Goal: Task Accomplishment & Management: Manage account settings

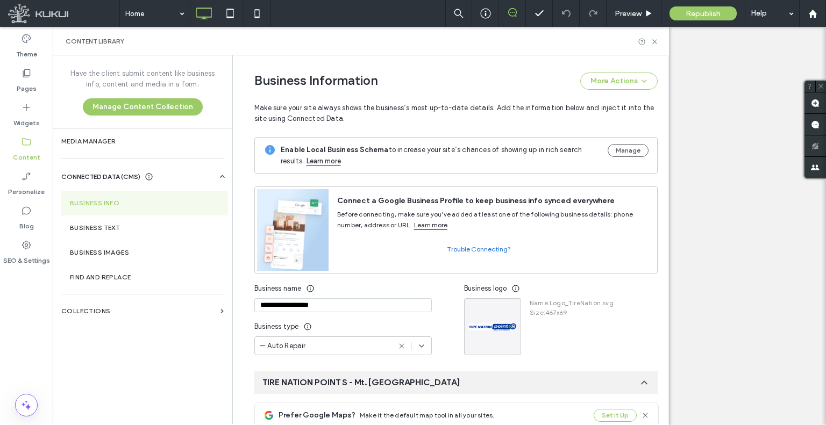
select select "***"
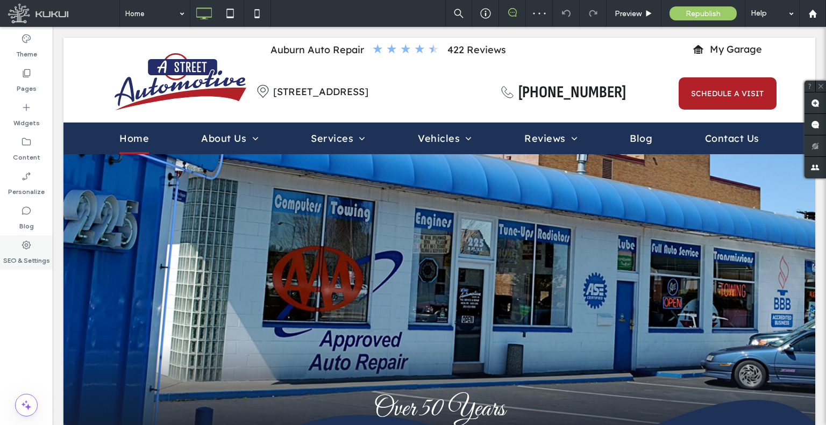
click at [17, 256] on label "SEO & Settings" at bounding box center [26, 258] width 47 height 15
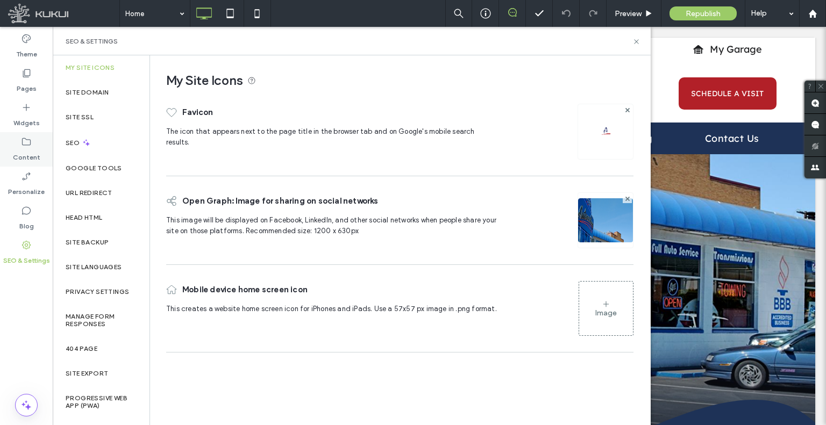
click at [29, 145] on use at bounding box center [26, 142] width 9 height 8
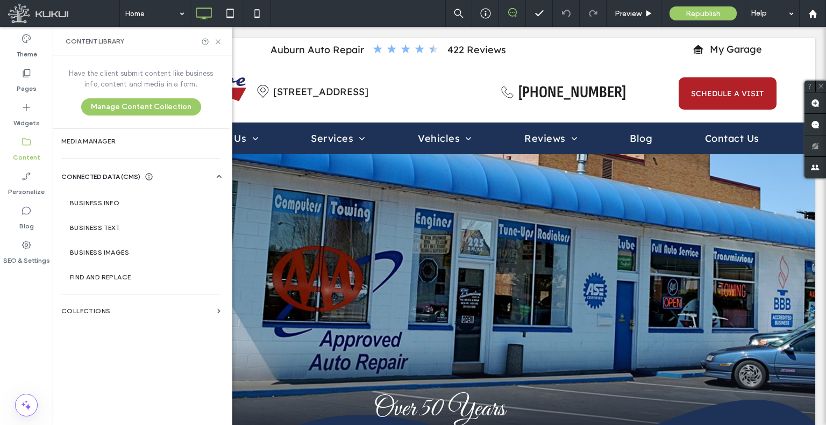
click at [103, 203] on label "Business Info" at bounding box center [143, 204] width 146 height 8
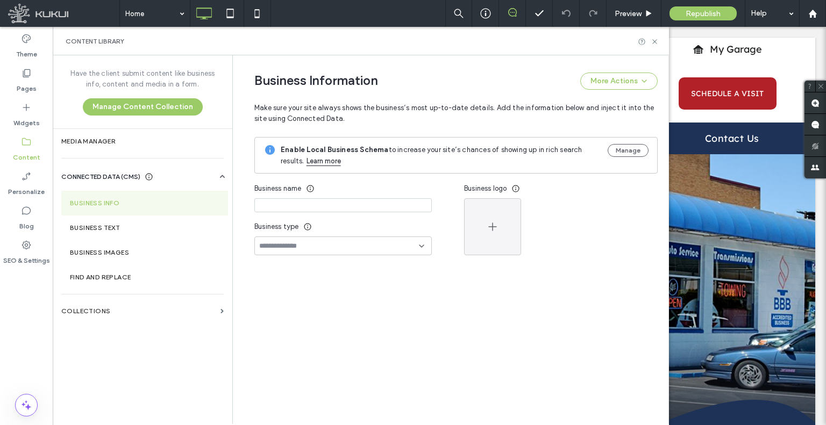
type input "**********"
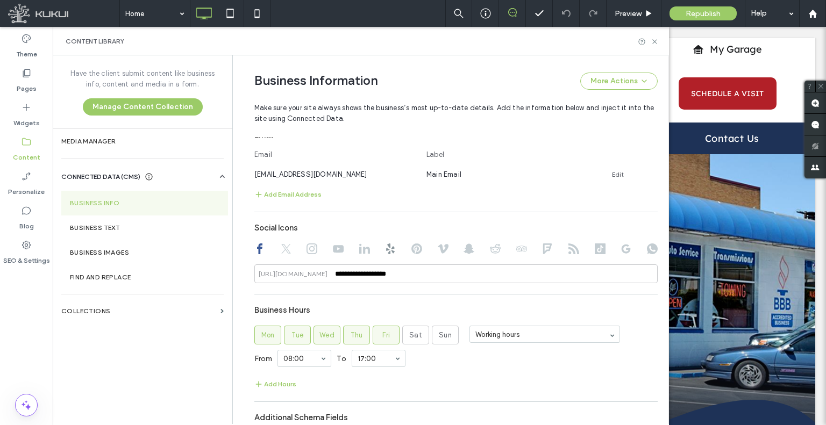
scroll to position [601, 0]
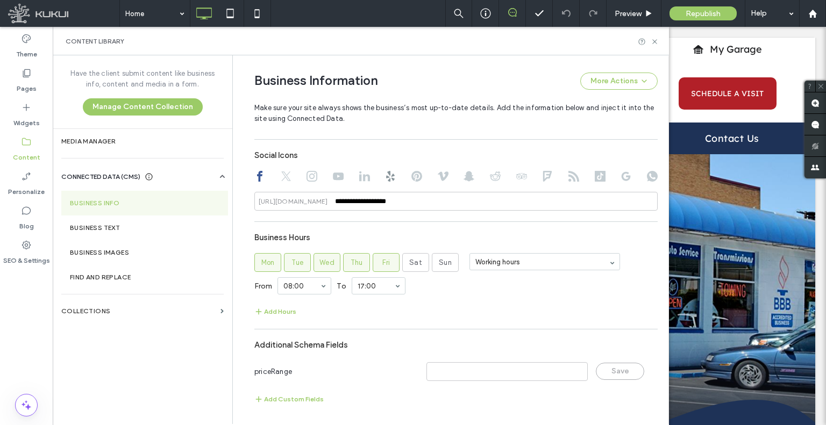
click at [361, 184] on div "**********" at bounding box center [455, 178] width 403 height 66
click at [361, 181] on icon at bounding box center [364, 176] width 11 height 11
click at [38, 248] on div "SEO & Settings" at bounding box center [26, 253] width 53 height 34
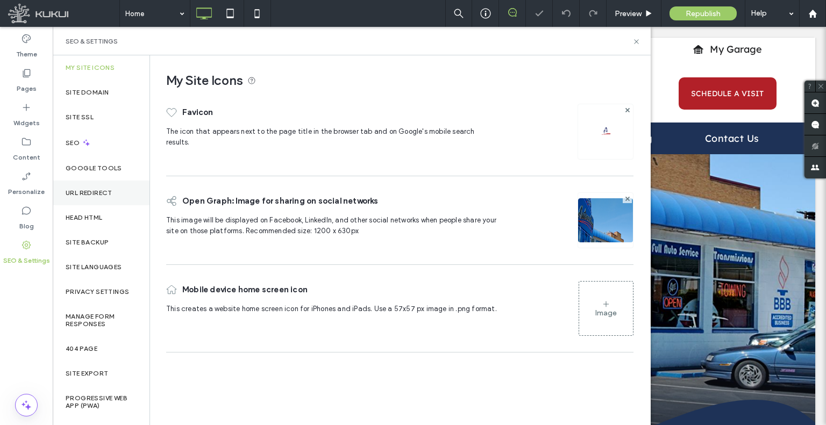
click at [109, 197] on div "URL Redirect" at bounding box center [101, 193] width 97 height 25
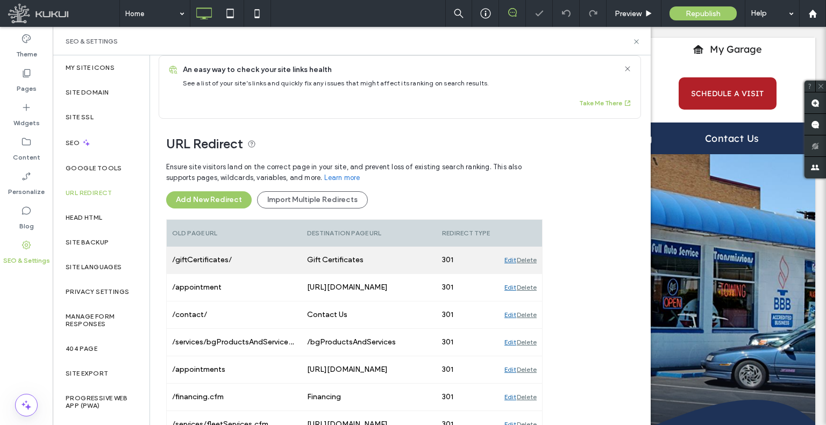
scroll to position [0, 0]
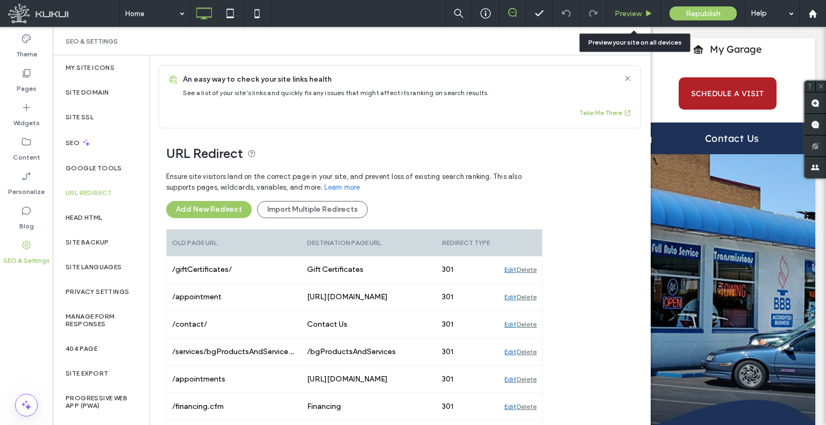
click at [623, 15] on span "Preview" at bounding box center [628, 13] width 27 height 9
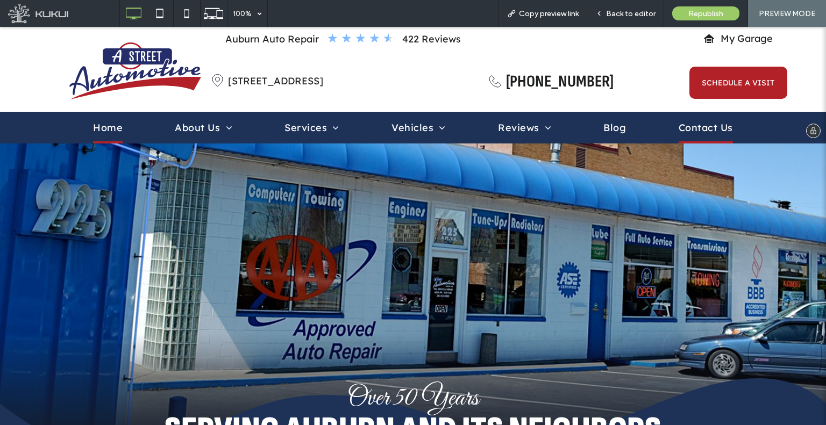
click at [679, 126] on span "Contact Us" at bounding box center [706, 130] width 54 height 25
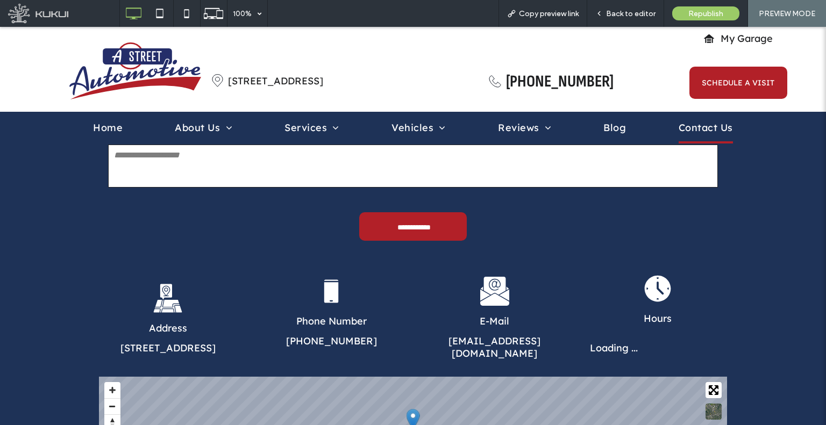
scroll to position [538, 0]
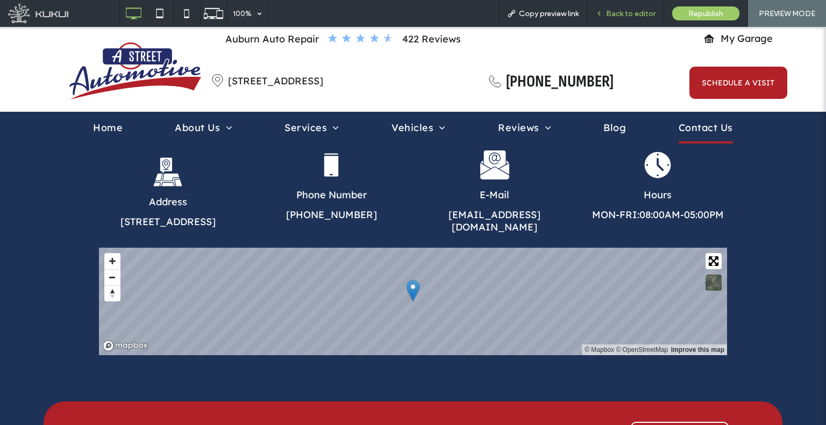
click at [620, 15] on span "Back to editor" at bounding box center [630, 13] width 49 height 9
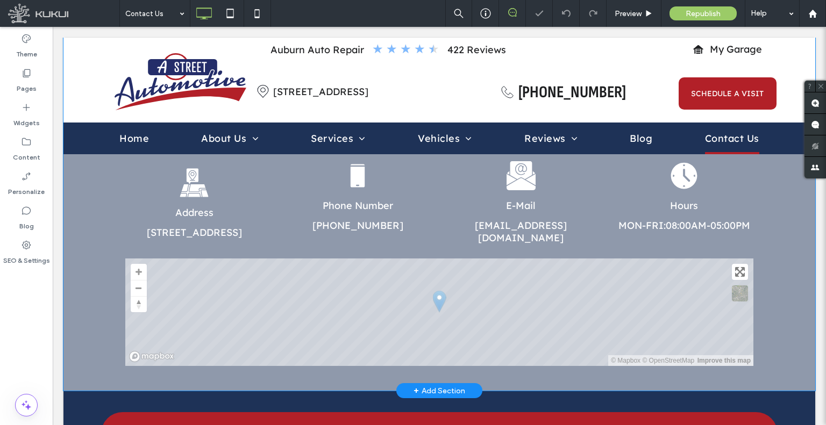
scroll to position [541, 0]
click at [693, 228] on div "Click to edit in Flex Mode" at bounding box center [439, 124] width 752 height 536
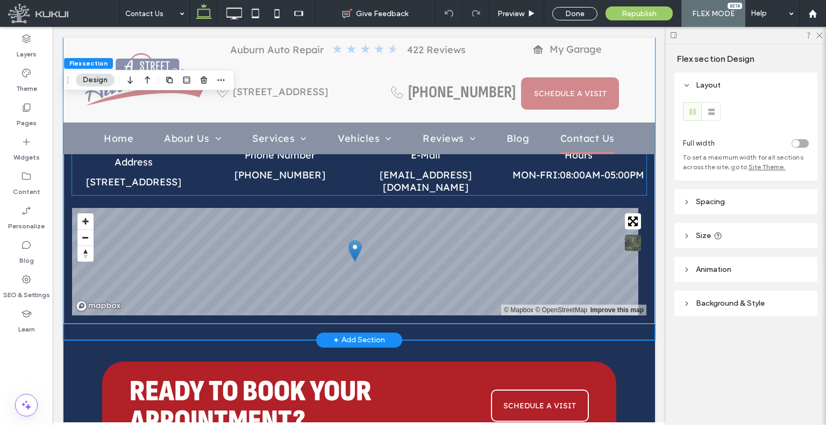
click at [601, 181] on span "08:00AM-05:00PM" at bounding box center [602, 175] width 84 height 12
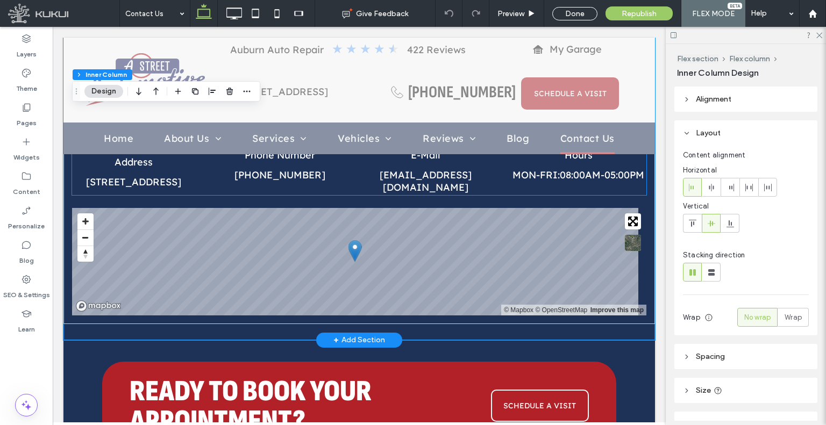
click at [601, 181] on span "08:00AM-05:00PM" at bounding box center [602, 175] width 84 height 12
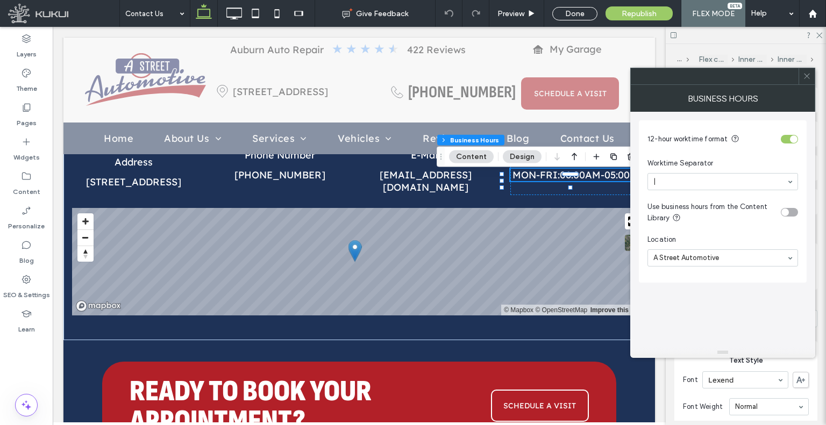
click at [805, 77] on icon at bounding box center [807, 76] width 8 height 8
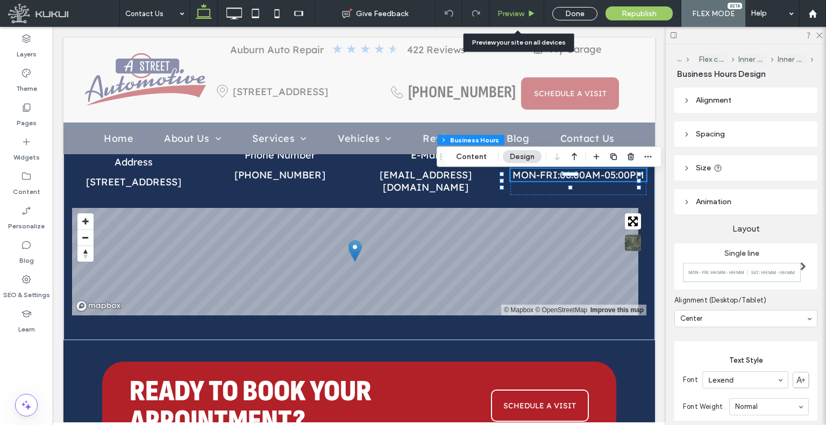
click at [507, 12] on span "Preview" at bounding box center [510, 13] width 27 height 9
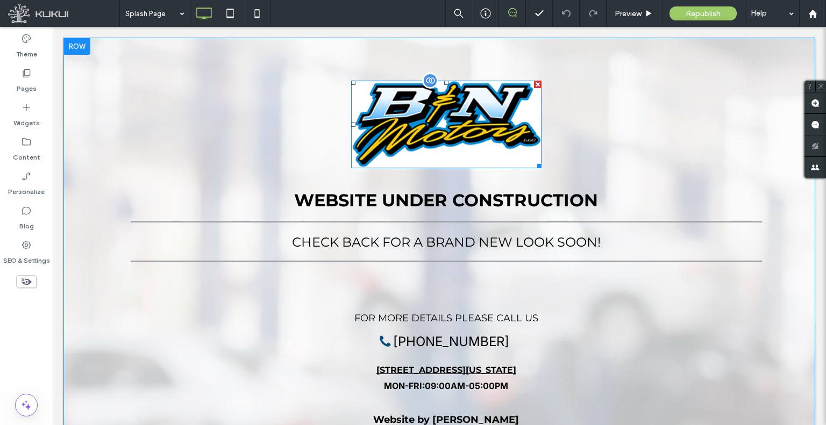
click at [473, 115] on img at bounding box center [446, 125] width 190 height 88
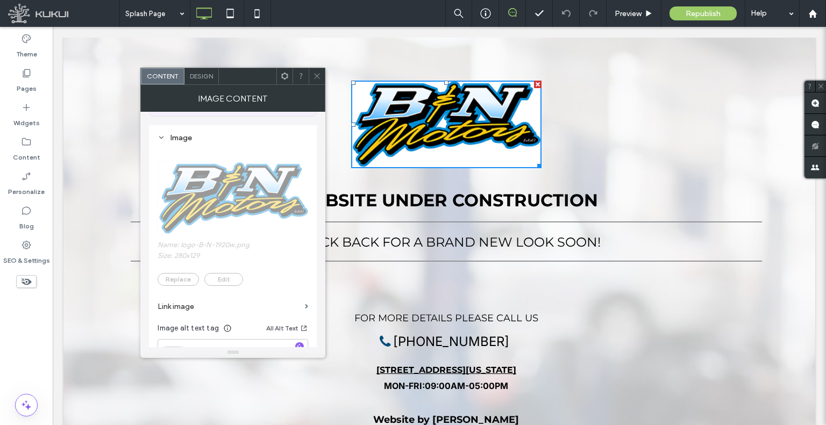
scroll to position [161, 0]
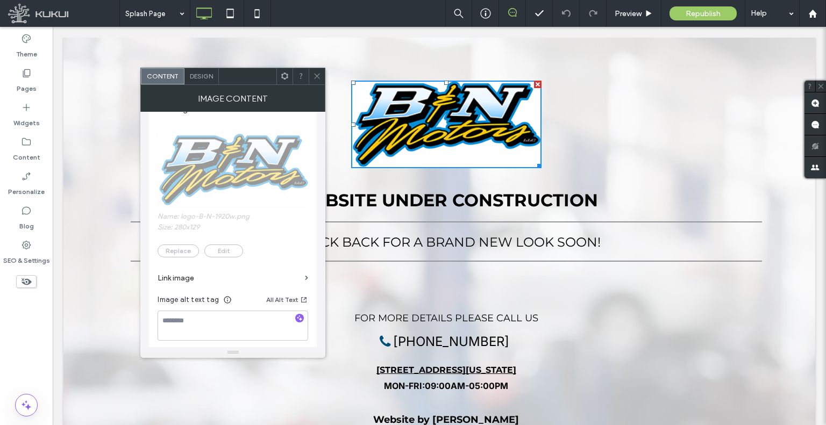
click at [316, 81] on span at bounding box center [317, 76] width 8 height 16
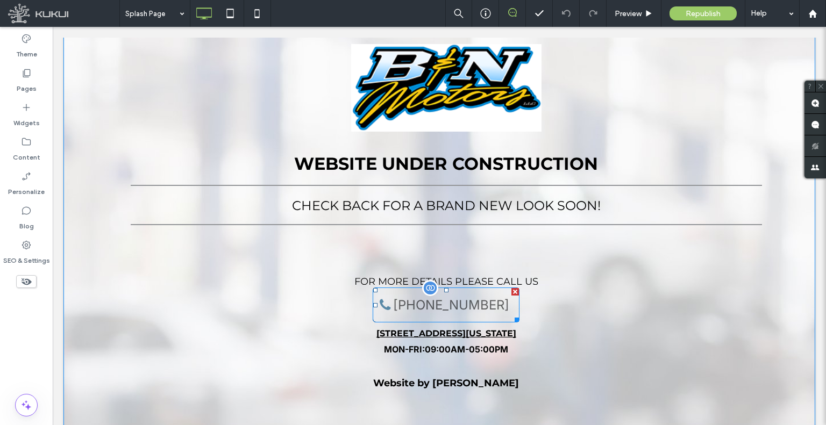
scroll to position [54, 0]
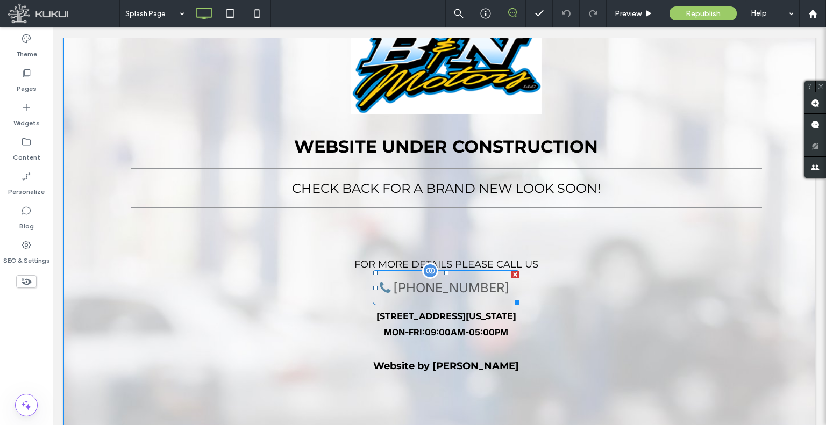
click at [461, 293] on span "(715) 309-2439" at bounding box center [451, 288] width 124 height 26
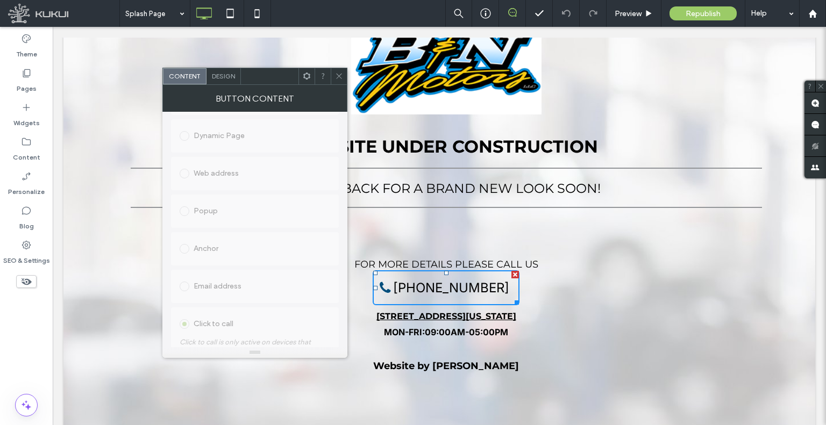
scroll to position [269, 0]
click at [336, 77] on icon at bounding box center [339, 76] width 8 height 8
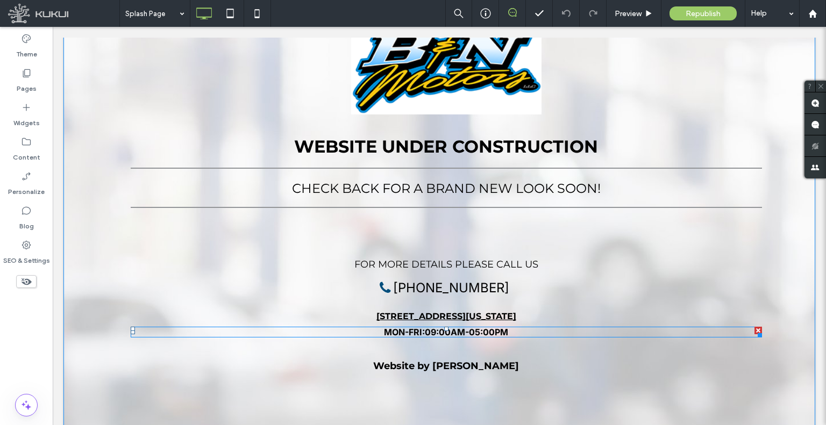
click at [420, 331] on span at bounding box center [446, 332] width 631 height 11
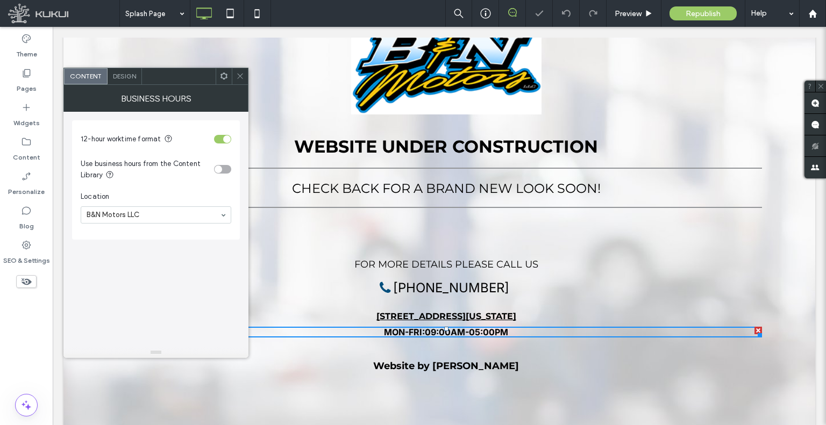
click at [235, 81] on div at bounding box center [240, 76] width 16 height 16
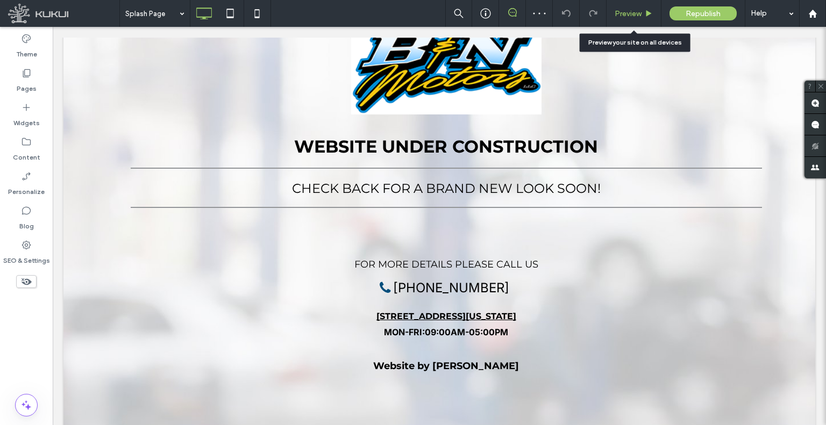
click at [627, 15] on span "Preview" at bounding box center [628, 13] width 27 height 9
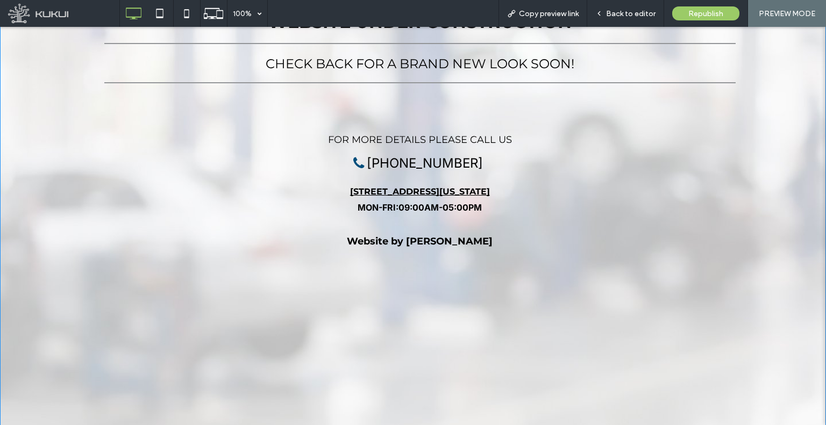
scroll to position [74, 0]
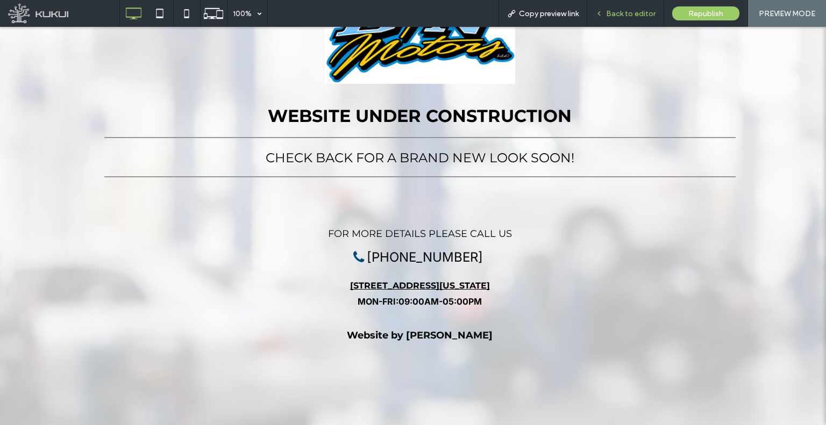
click at [601, 10] on icon at bounding box center [599, 14] width 8 height 8
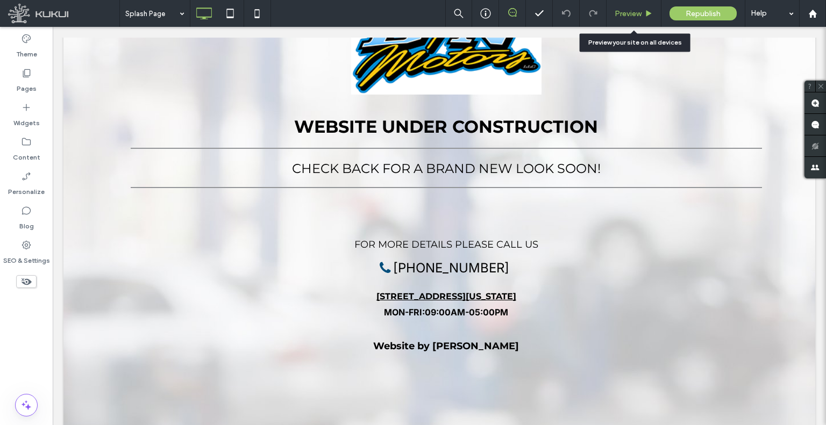
click at [614, 11] on div "Preview" at bounding box center [634, 13] width 54 height 9
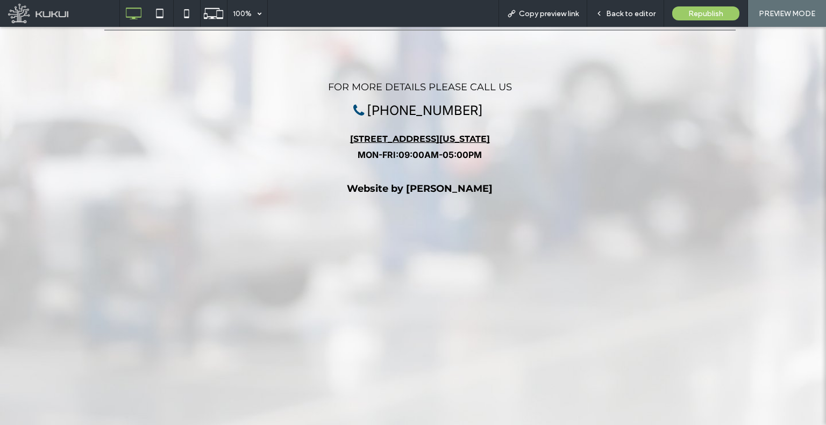
scroll to position [289, 0]
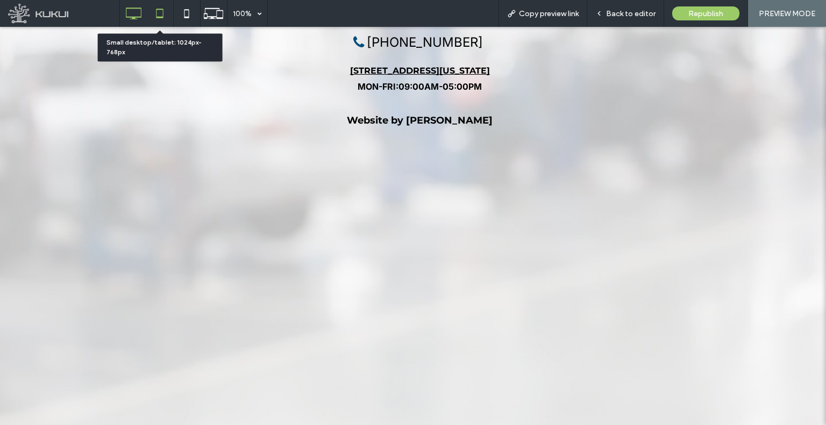
drag, startPoint x: 155, startPoint y: 6, endPoint x: 159, endPoint y: 10, distance: 5.7
click at [155, 6] on icon at bounding box center [160, 14] width 22 height 22
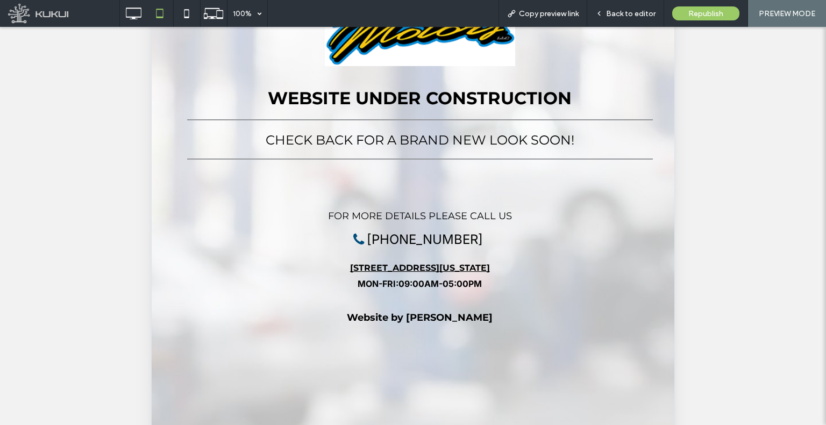
scroll to position [0, 0]
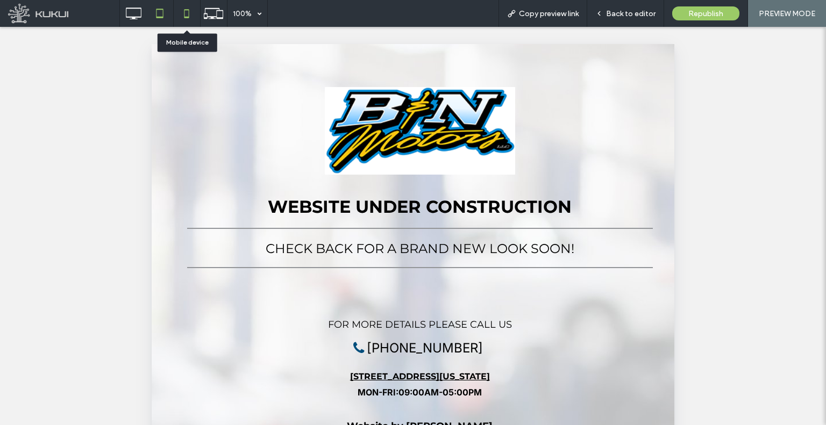
click at [189, 21] on icon at bounding box center [187, 14] width 22 height 22
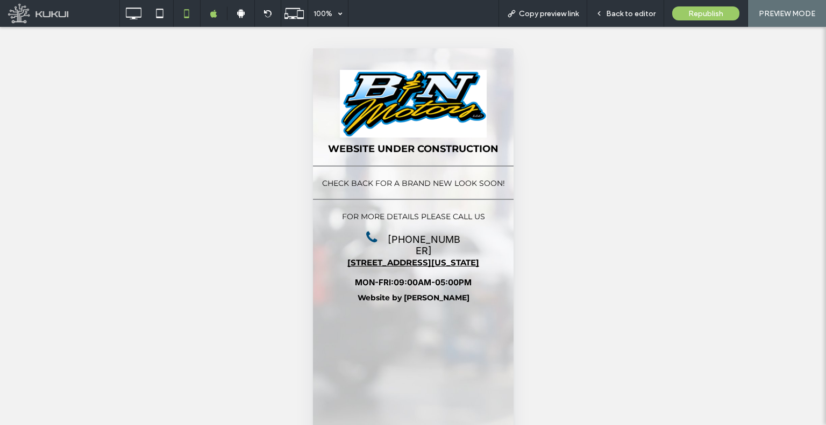
scroll to position [19, 0]
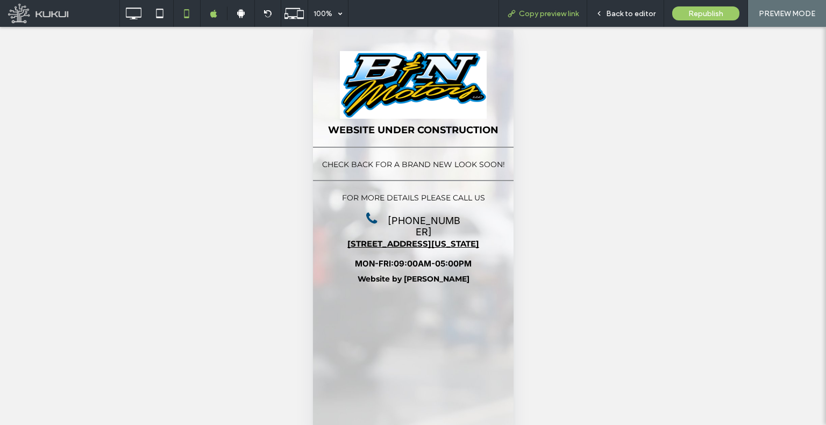
click at [550, 9] on span "Copy preview link" at bounding box center [549, 13] width 60 height 9
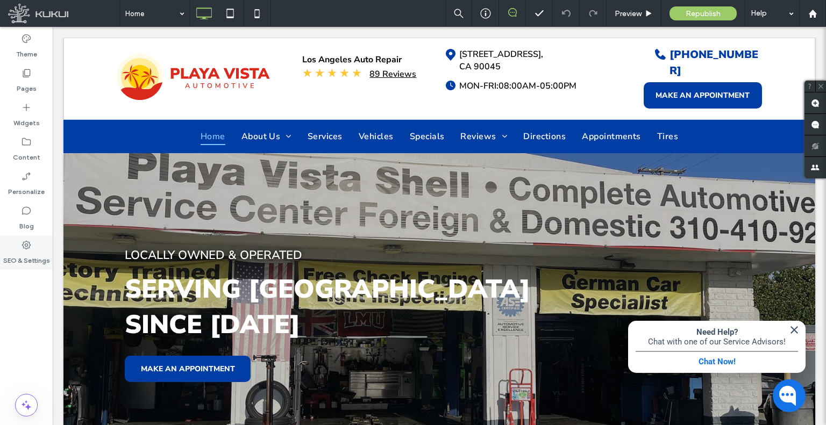
click at [43, 261] on label "SEO & Settings" at bounding box center [26, 258] width 47 height 15
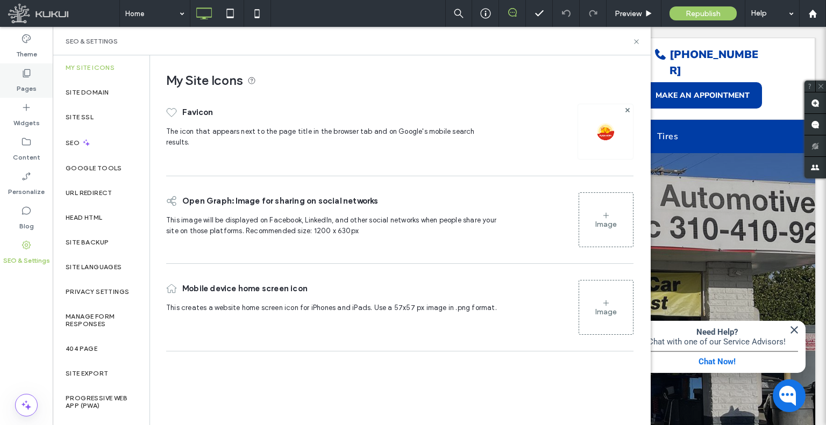
click at [41, 83] on div "Pages" at bounding box center [26, 80] width 53 height 34
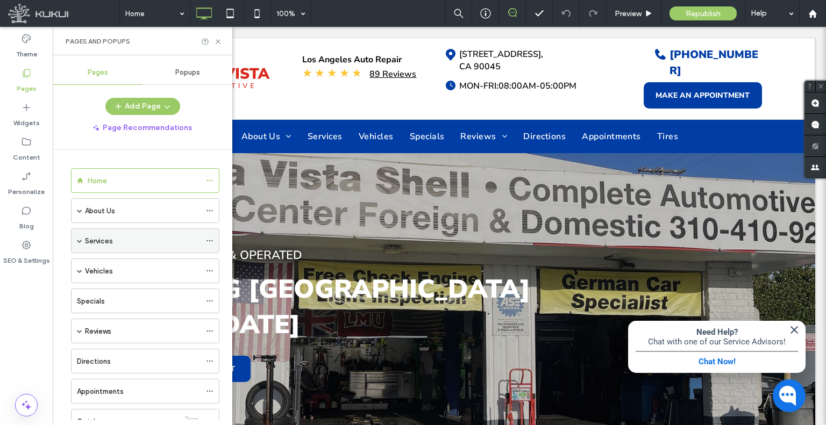
click at [77, 238] on span at bounding box center [79, 240] width 5 height 5
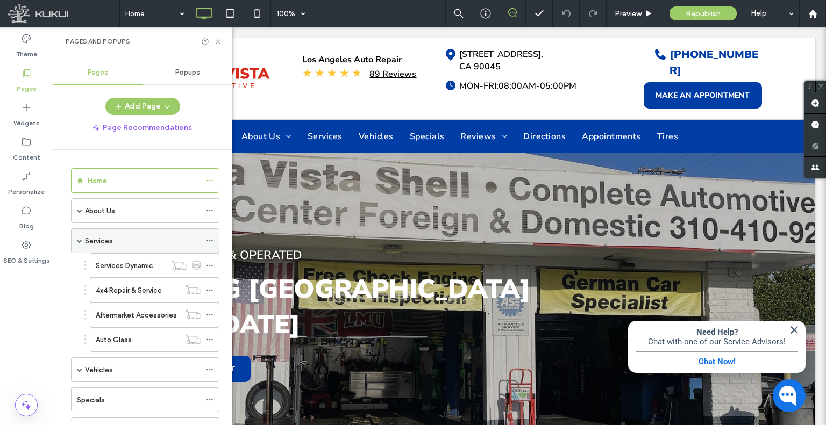
click at [212, 243] on icon at bounding box center [210, 241] width 8 height 8
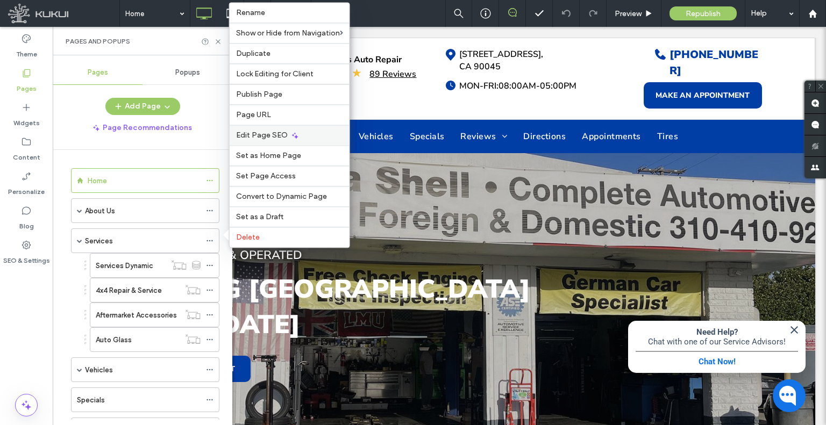
click at [276, 139] on span "Edit Page SEO" at bounding box center [262, 135] width 52 height 9
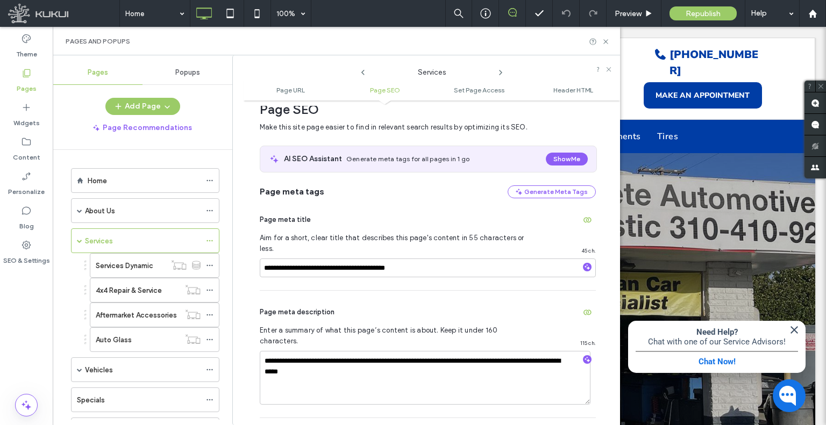
scroll to position [40, 0]
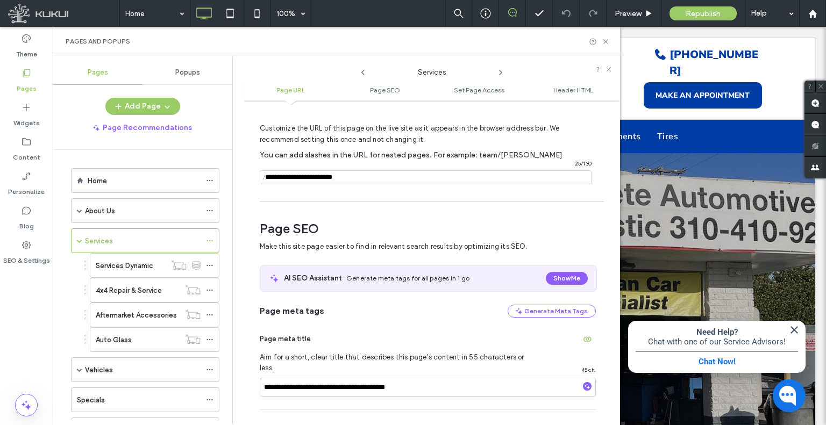
click at [500, 73] on use at bounding box center [501, 72] width 2 height 4
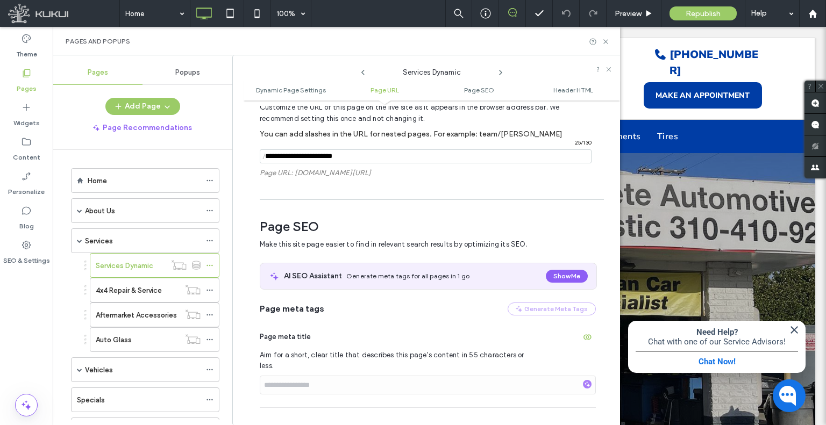
scroll to position [269, 0]
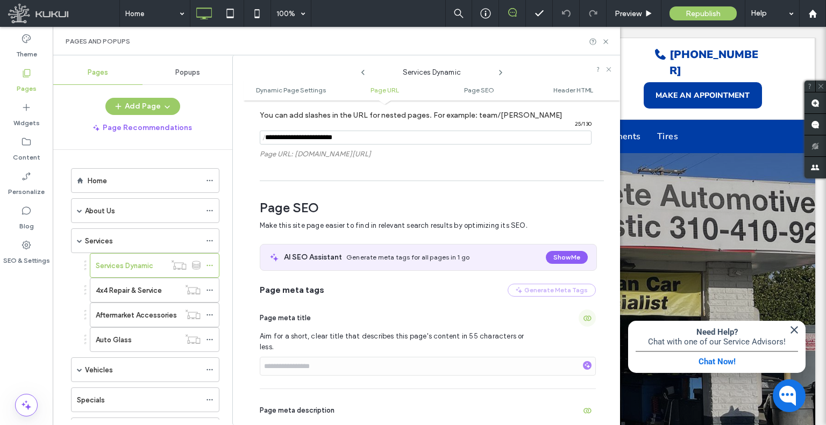
click at [583, 320] on icon "button" at bounding box center [587, 318] width 9 height 9
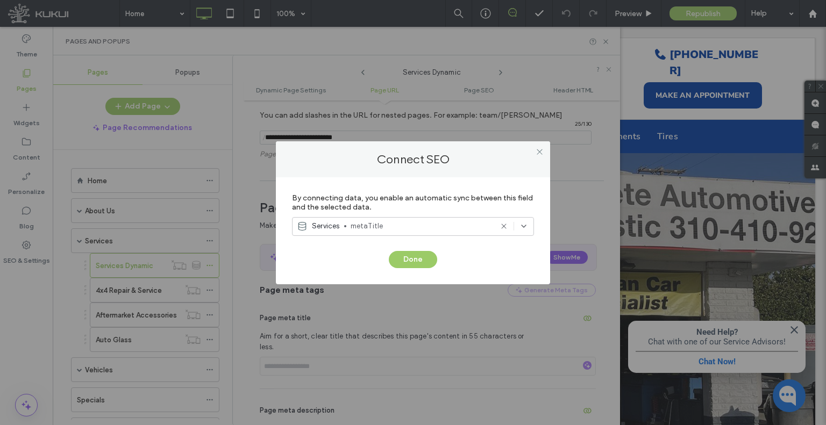
click at [533, 152] on div at bounding box center [539, 152] width 16 height 16
click at [541, 153] on icon at bounding box center [540, 152] width 8 height 8
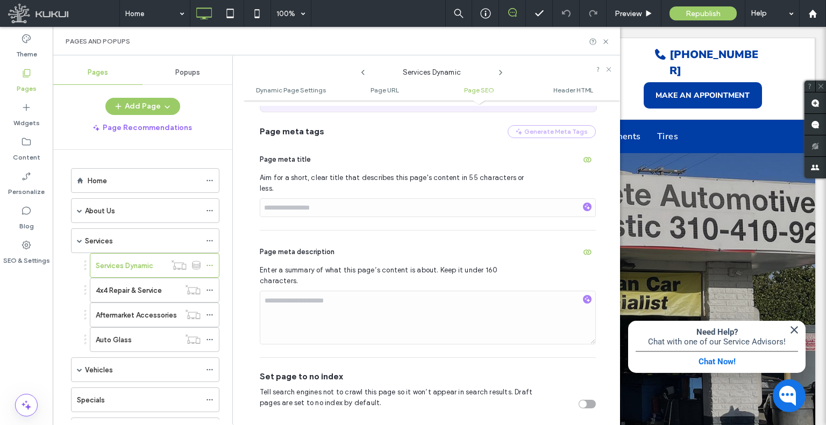
scroll to position [430, 0]
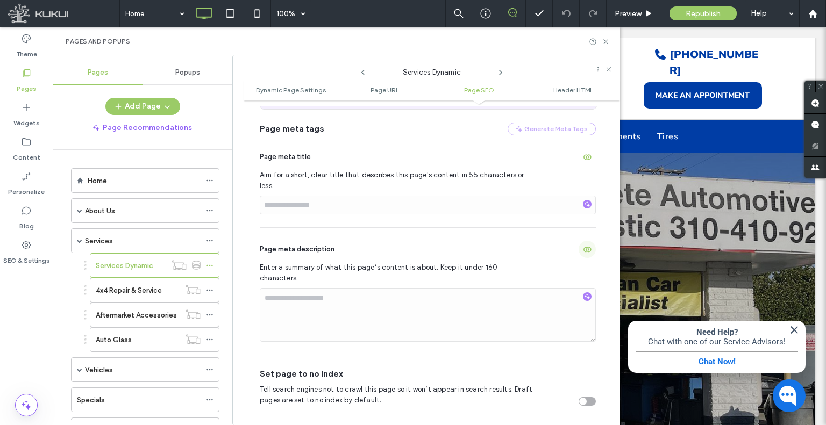
click at [583, 245] on icon "button" at bounding box center [587, 249] width 9 height 9
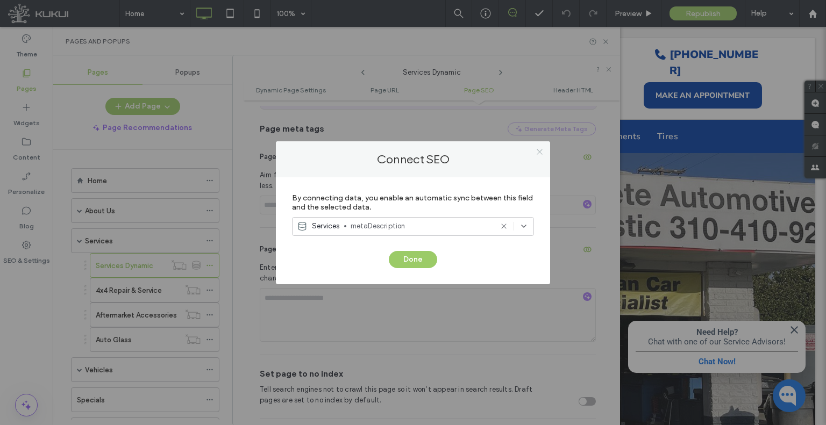
click at [537, 151] on icon at bounding box center [540, 152] width 8 height 8
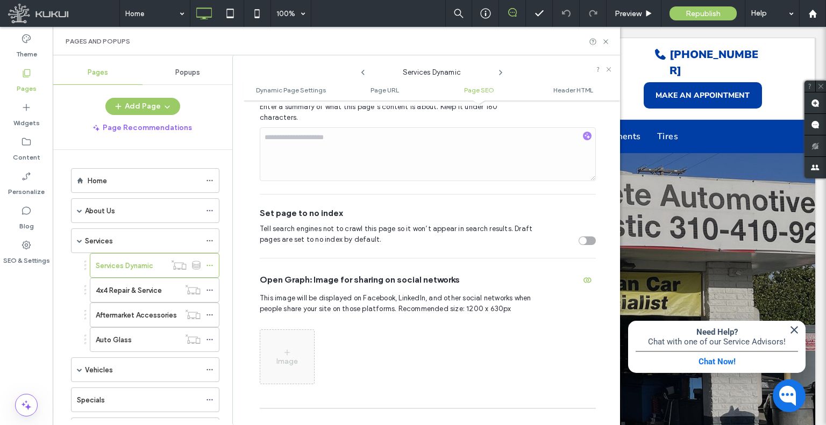
scroll to position [592, 0]
click at [587, 271] on span "button" at bounding box center [587, 279] width 17 height 17
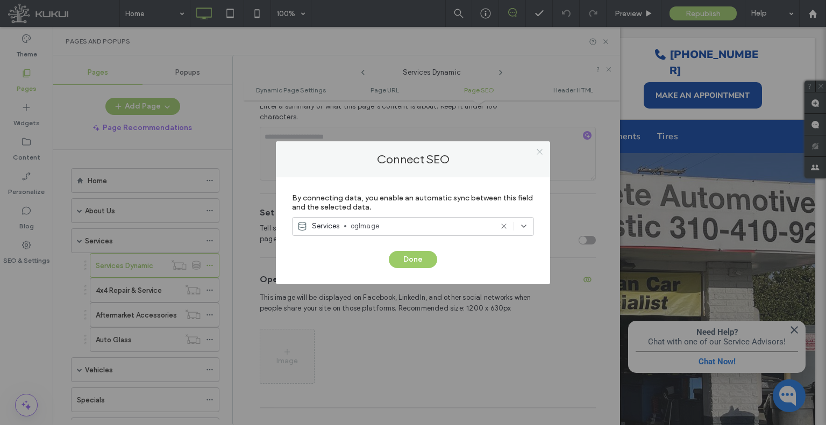
click at [540, 154] on icon at bounding box center [540, 152] width 8 height 8
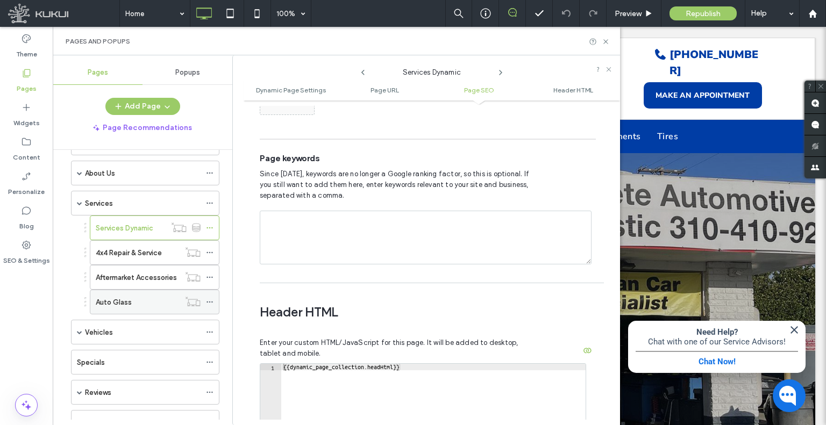
scroll to position [54, 0]
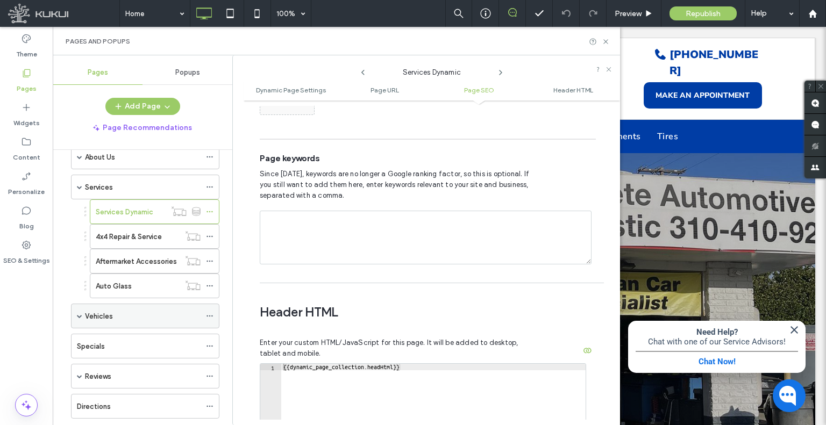
click at [210, 314] on icon at bounding box center [210, 316] width 8 height 8
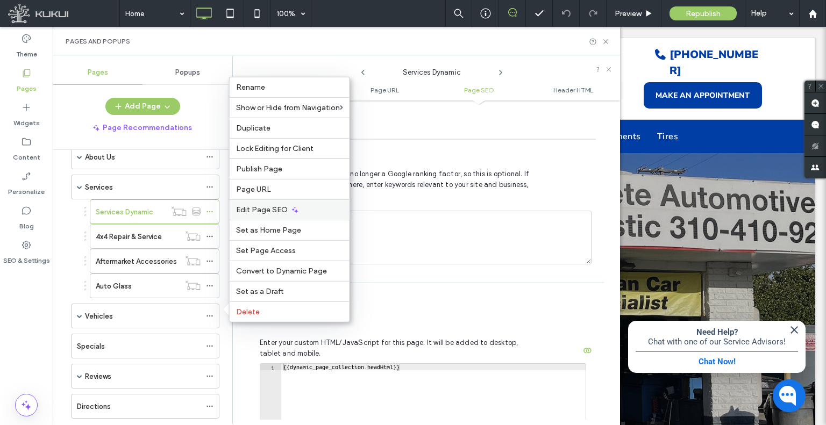
click at [260, 211] on span "Edit Page SEO" at bounding box center [262, 209] width 52 height 9
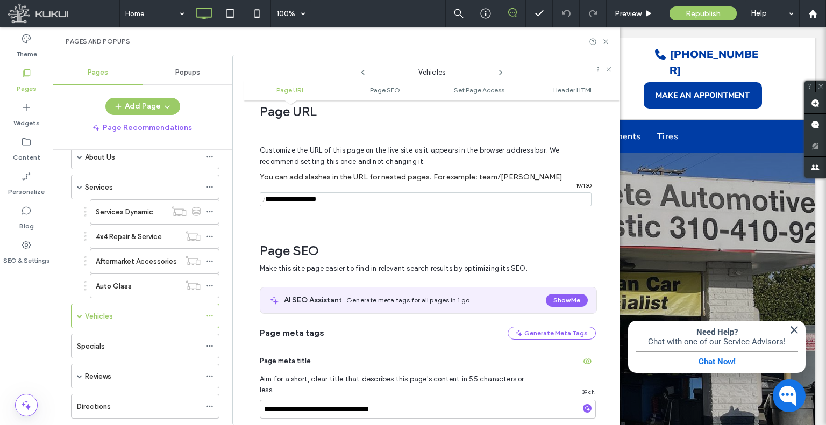
scroll to position [0, 0]
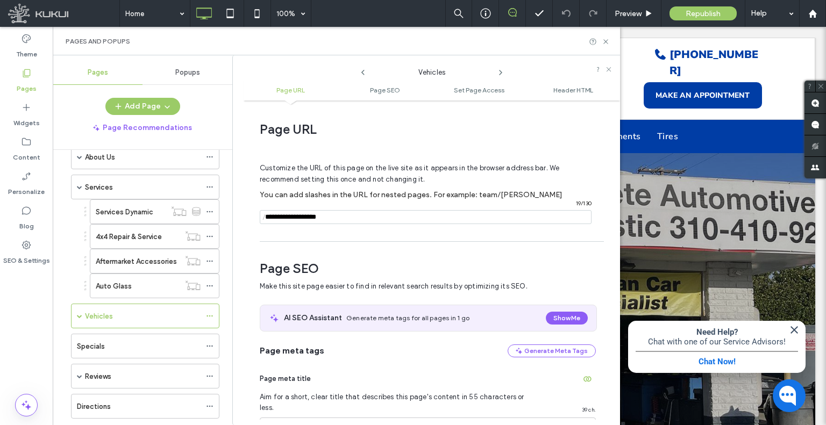
click at [499, 73] on icon at bounding box center [500, 72] width 9 height 9
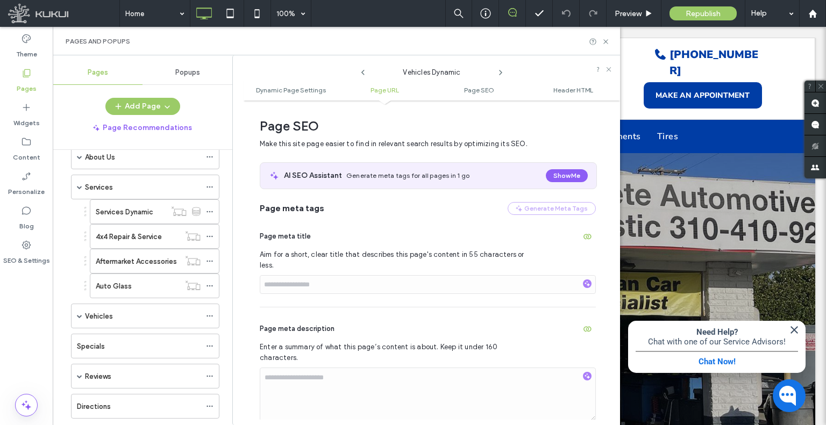
scroll to position [409, 0]
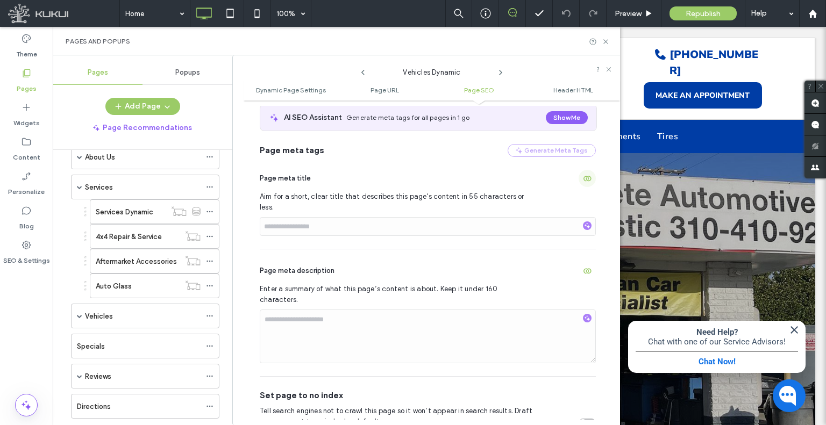
click at [587, 183] on span "button" at bounding box center [587, 178] width 17 height 17
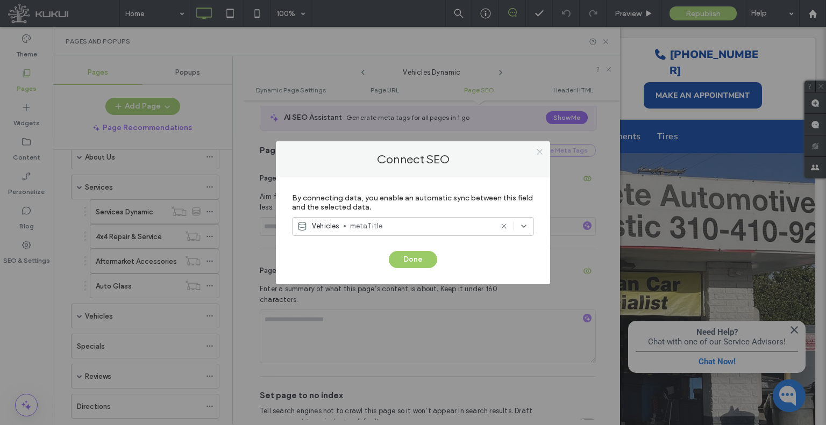
click at [538, 149] on icon at bounding box center [540, 152] width 8 height 8
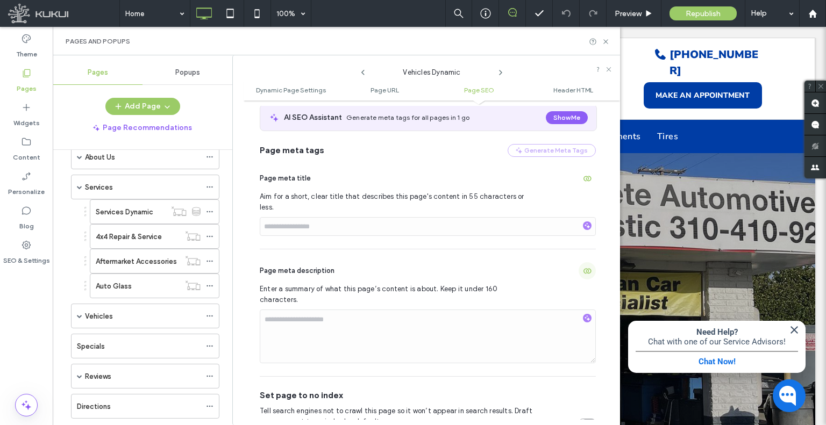
click at [579, 262] on span "button" at bounding box center [587, 270] width 17 height 17
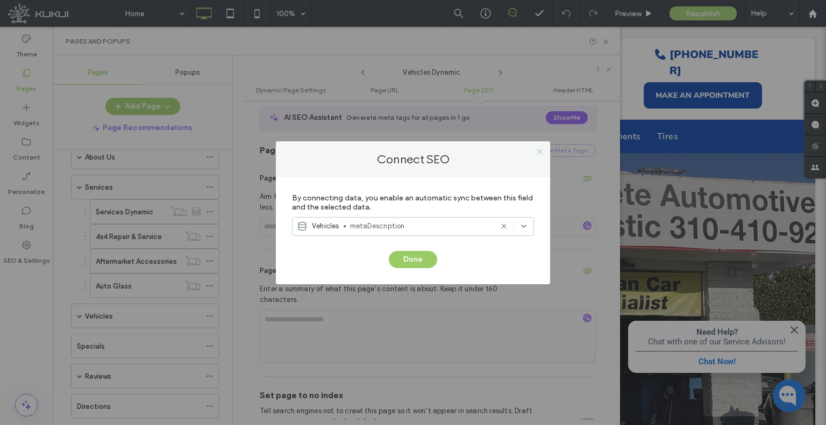
click at [536, 156] on icon at bounding box center [540, 152] width 8 height 8
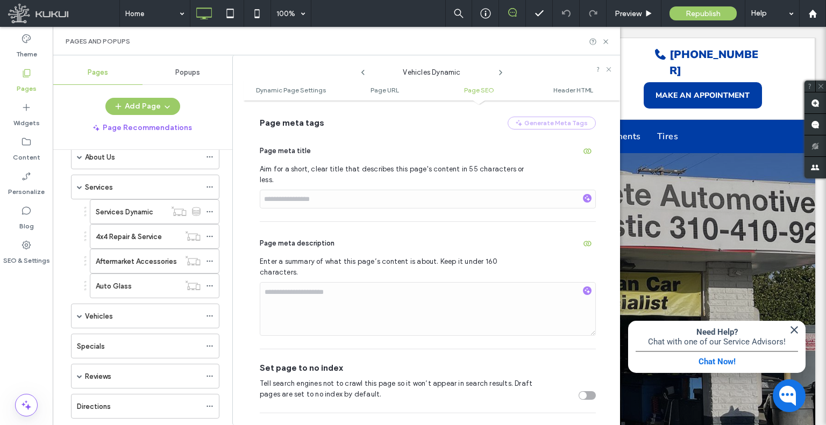
scroll to position [516, 0]
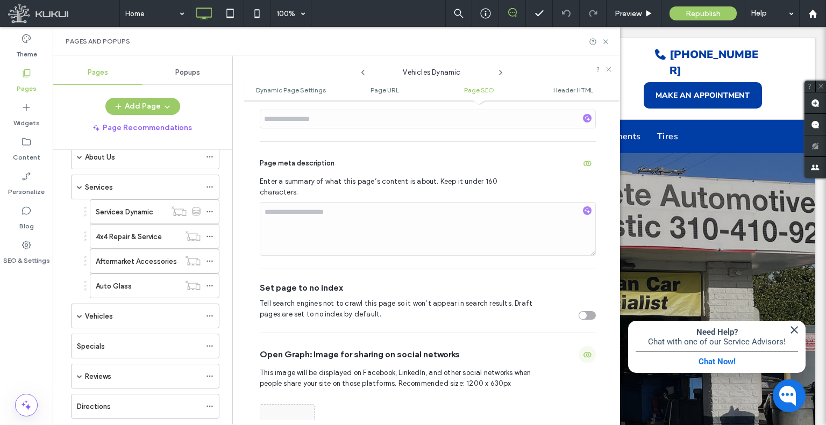
click at [583, 353] on use "button" at bounding box center [587, 355] width 8 height 5
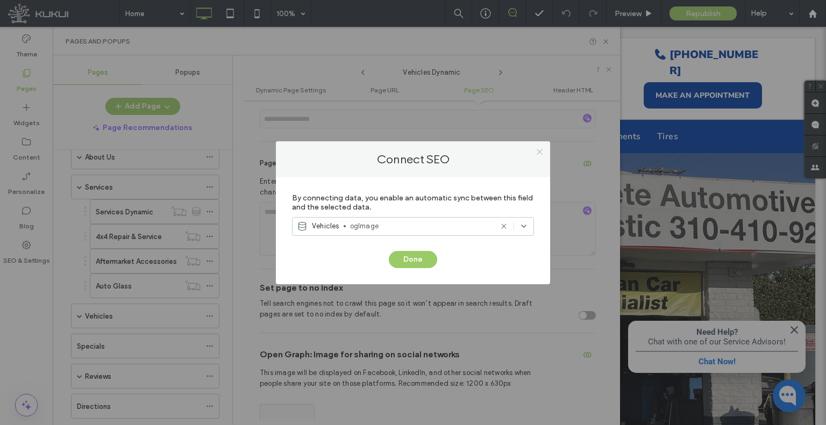
click at [541, 153] on icon at bounding box center [540, 152] width 8 height 8
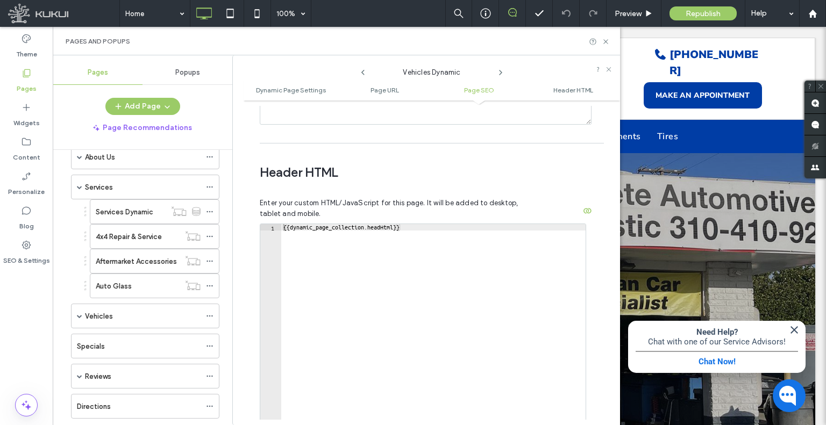
scroll to position [1050, 0]
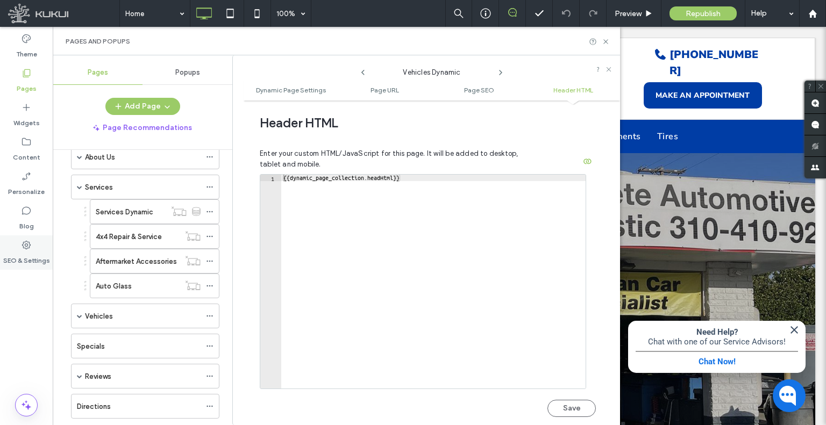
click at [26, 252] on label "SEO & Settings" at bounding box center [26, 258] width 47 height 15
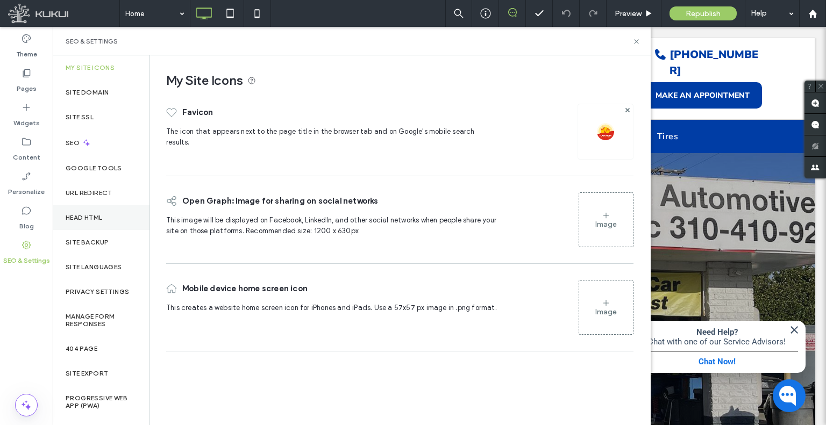
click at [96, 220] on label "Head HTML" at bounding box center [84, 218] width 37 height 8
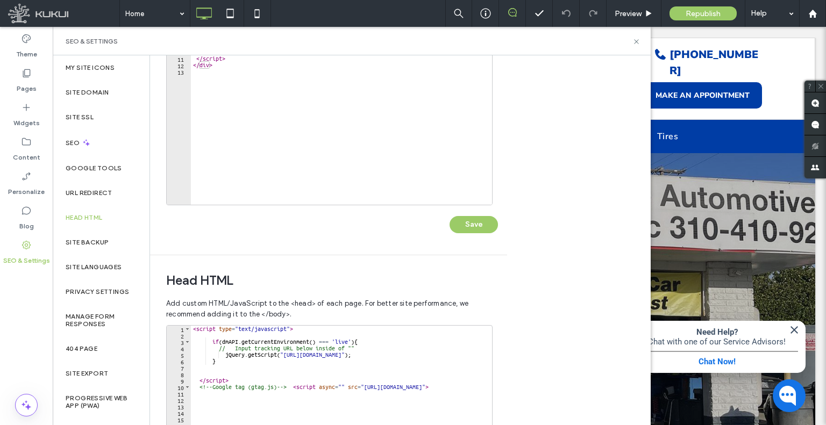
scroll to position [54, 0]
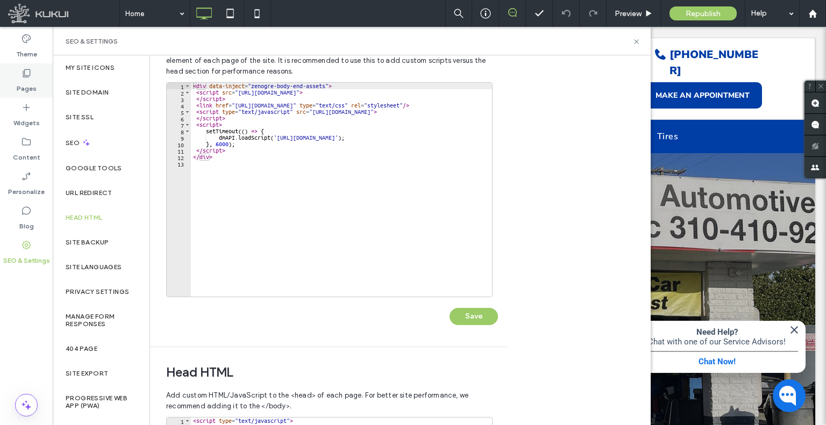
click at [37, 90] on div "Pages" at bounding box center [26, 80] width 53 height 34
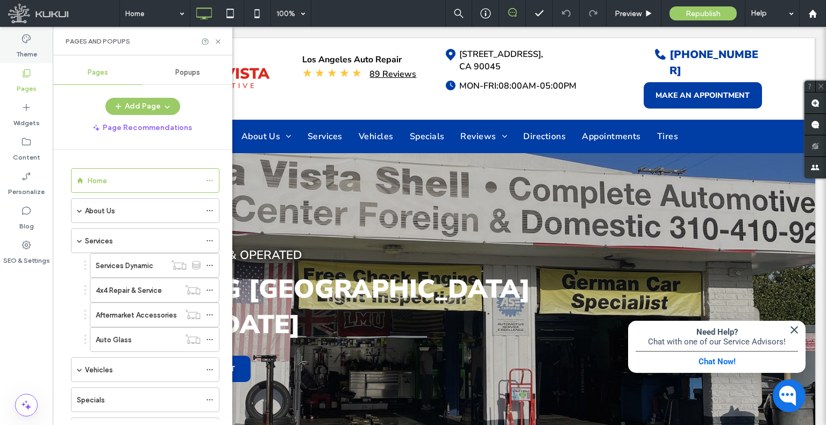
click at [30, 49] on label "Theme" at bounding box center [26, 51] width 21 height 15
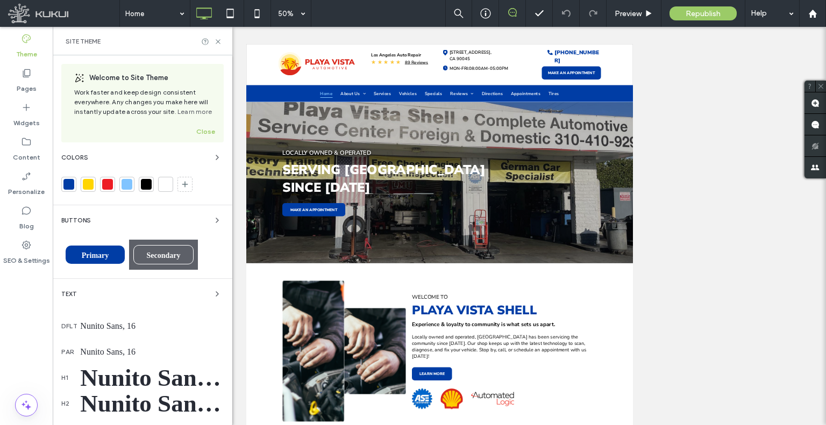
click at [162, 376] on div "Nunito Sans, 50" at bounding box center [152, 378] width 144 height 28
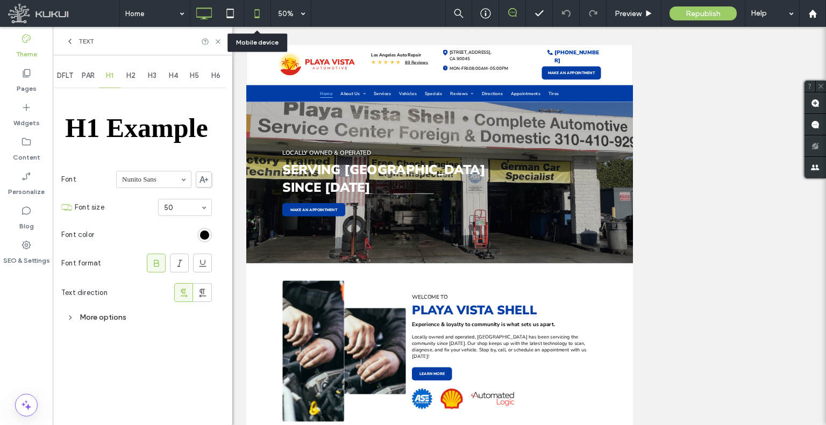
click at [258, 14] on icon at bounding box center [257, 14] width 22 height 22
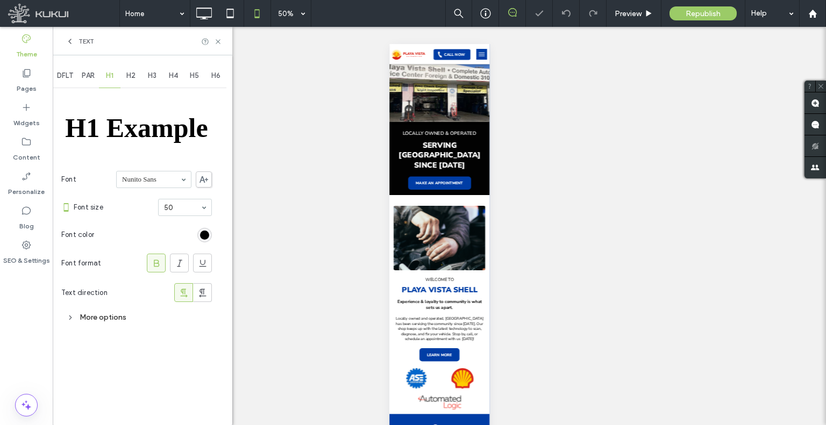
scroll to position [0, 0]
click at [67, 38] on icon at bounding box center [70, 41] width 9 height 9
